Goal: Use online tool/utility: Utilize a website feature to perform a specific function

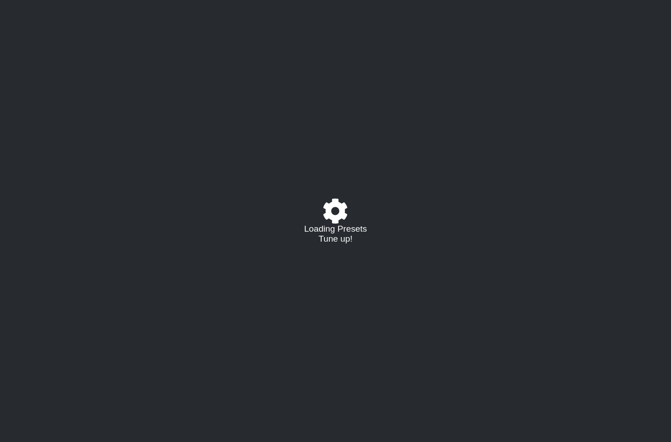
select select "/023177548424"
select select "A"
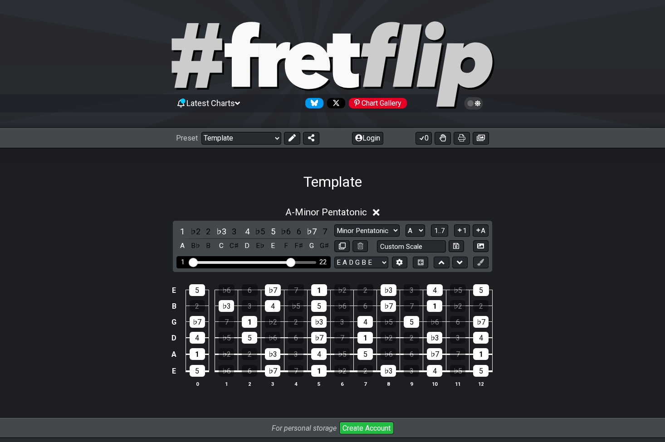
drag, startPoint x: 247, startPoint y: 262, endPoint x: 292, endPoint y: 260, distance: 45.4
click at [292, 262] on input "Visible fret range" at bounding box center [253, 262] width 129 height 0
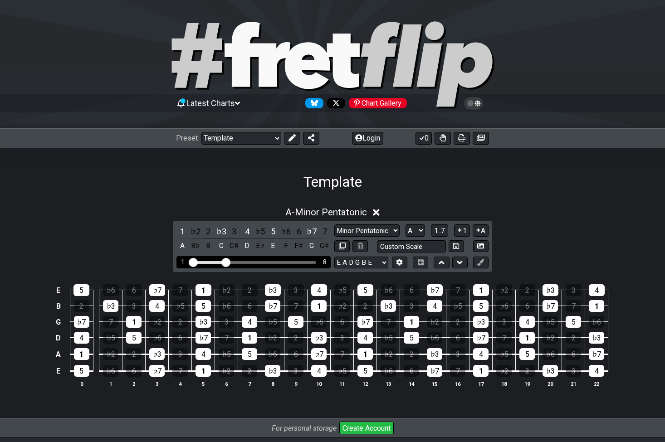
drag, startPoint x: 292, startPoint y: 260, endPoint x: 226, endPoint y: 264, distance: 66.3
click at [226, 262] on input "Visible fret range" at bounding box center [253, 262] width 129 height 0
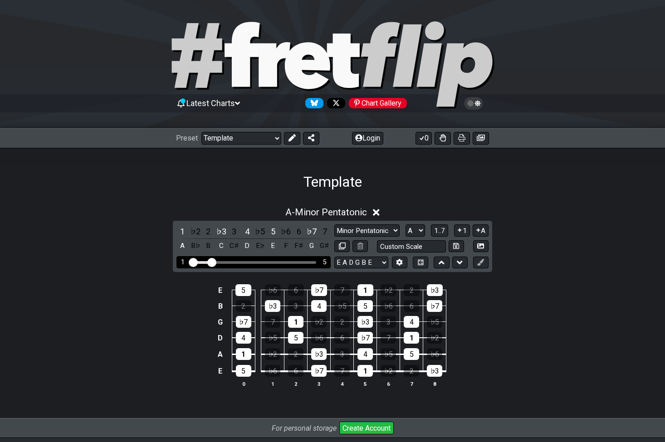
drag, startPoint x: 226, startPoint y: 264, endPoint x: 210, endPoint y: 267, distance: 16.5
click at [210, 262] on input "Visible fret range" at bounding box center [253, 262] width 129 height 0
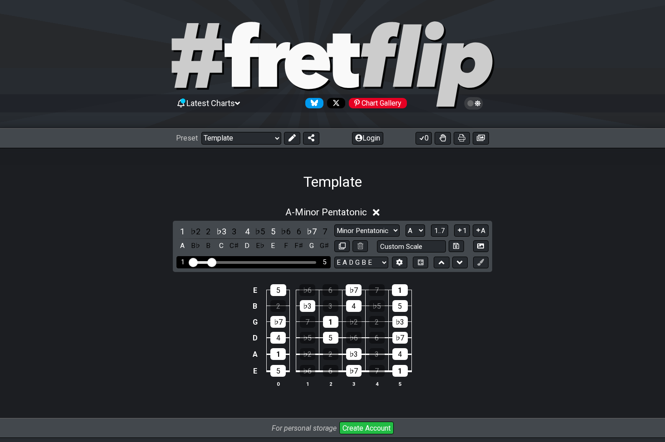
drag, startPoint x: 211, startPoint y: 267, endPoint x: 204, endPoint y: 268, distance: 6.9
click at [204, 268] on div "1 5" at bounding box center [253, 262] width 154 height 12
drag, startPoint x: 211, startPoint y: 264, endPoint x: 198, endPoint y: 263, distance: 12.7
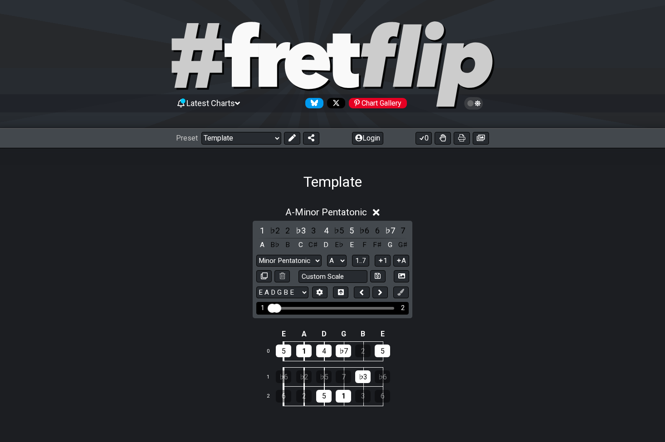
drag, startPoint x: 275, startPoint y: 306, endPoint x: 292, endPoint y: 306, distance: 17.2
click at [292, 307] on input "Visible fret range" at bounding box center [332, 307] width 129 height 0
drag, startPoint x: 279, startPoint y: 309, endPoint x: 285, endPoint y: 307, distance: 5.7
click at [285, 307] on input "Visible fret range" at bounding box center [332, 307] width 129 height 0
drag, startPoint x: 285, startPoint y: 307, endPoint x: 296, endPoint y: 308, distance: 11.8
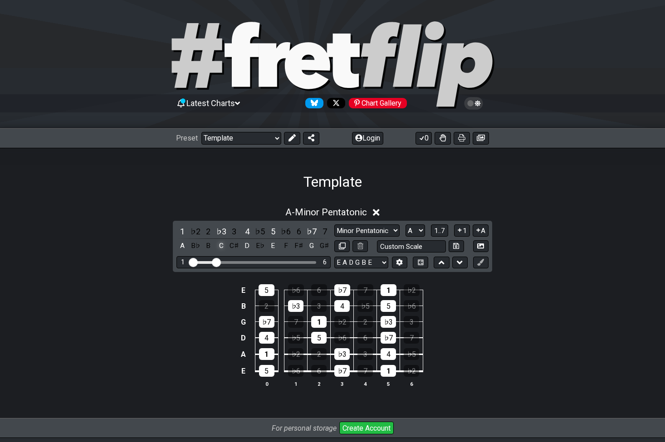
click at [217, 244] on div "C" at bounding box center [221, 246] width 12 height 12
click at [249, 246] on div "D" at bounding box center [247, 246] width 12 height 12
click at [275, 246] on div "E" at bounding box center [273, 246] width 12 height 12
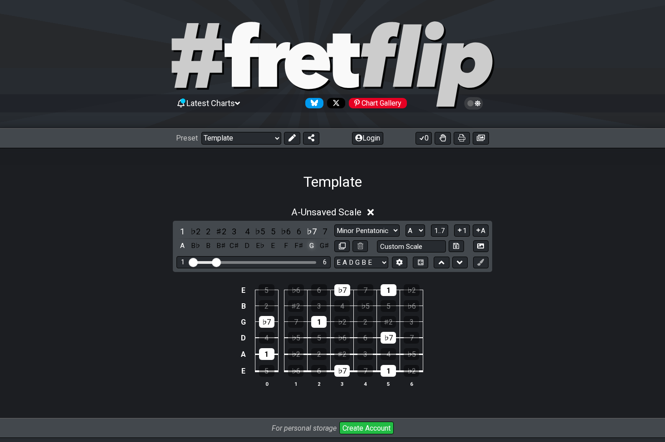
click at [308, 244] on div "G" at bounding box center [312, 246] width 12 height 12
click at [382, 103] on div "Chart Gallery" at bounding box center [378, 103] width 58 height 10
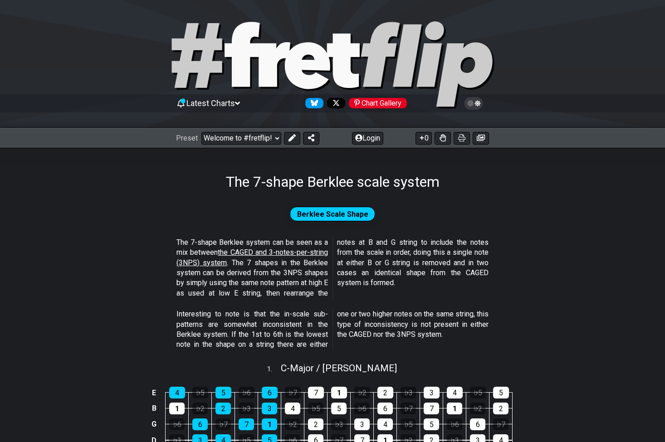
click at [320, 213] on span "Berklee Scale Shape" at bounding box center [332, 214] width 71 height 13
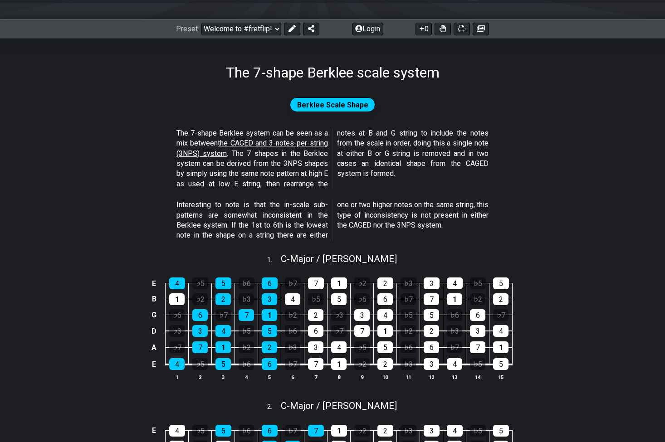
scroll to position [80, 0]
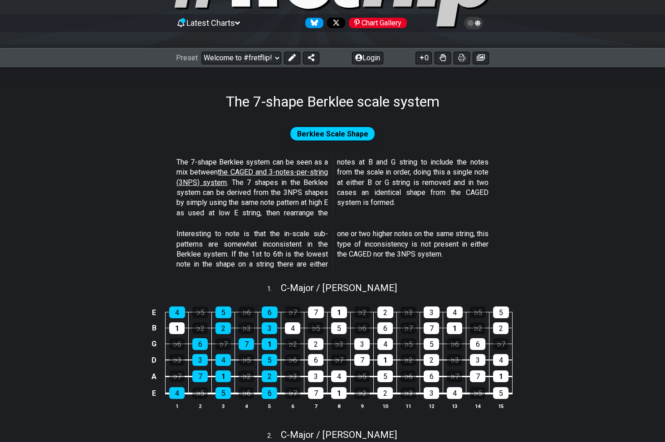
click at [311, 136] on span "Berklee Scale Shape" at bounding box center [332, 133] width 71 height 13
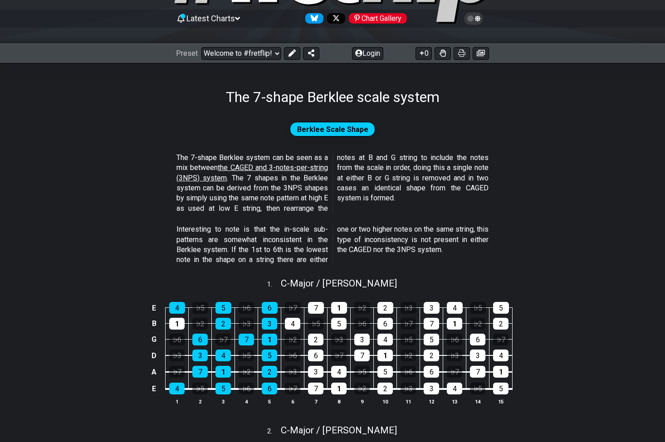
scroll to position [0, 0]
